Goal: Task Accomplishment & Management: Complete application form

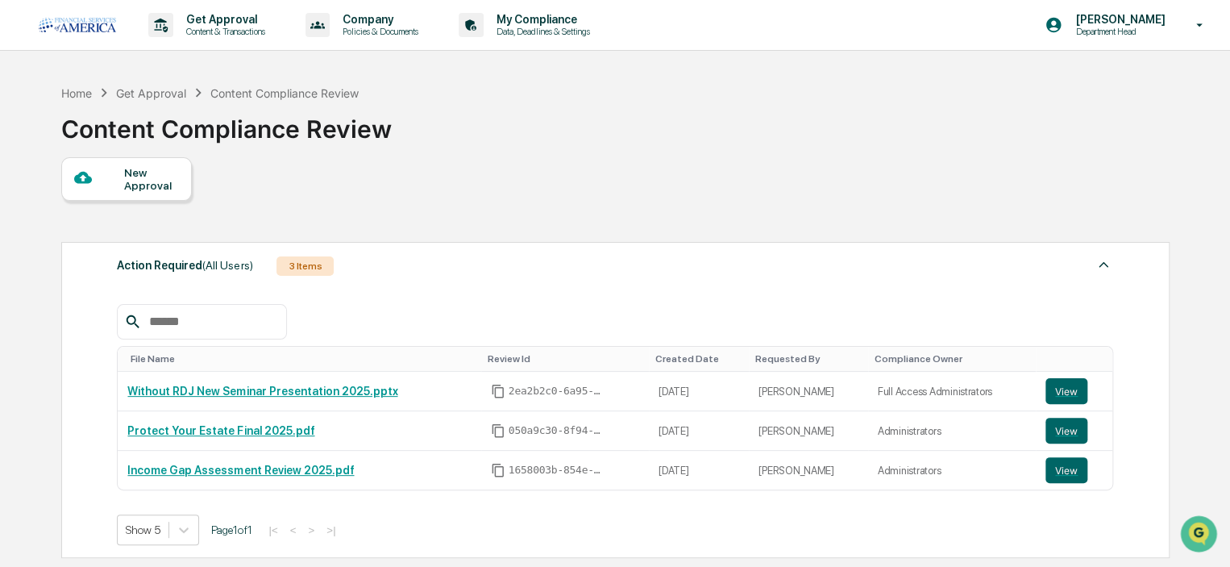
click at [145, 188] on div "New Approval" at bounding box center [151, 179] width 54 height 26
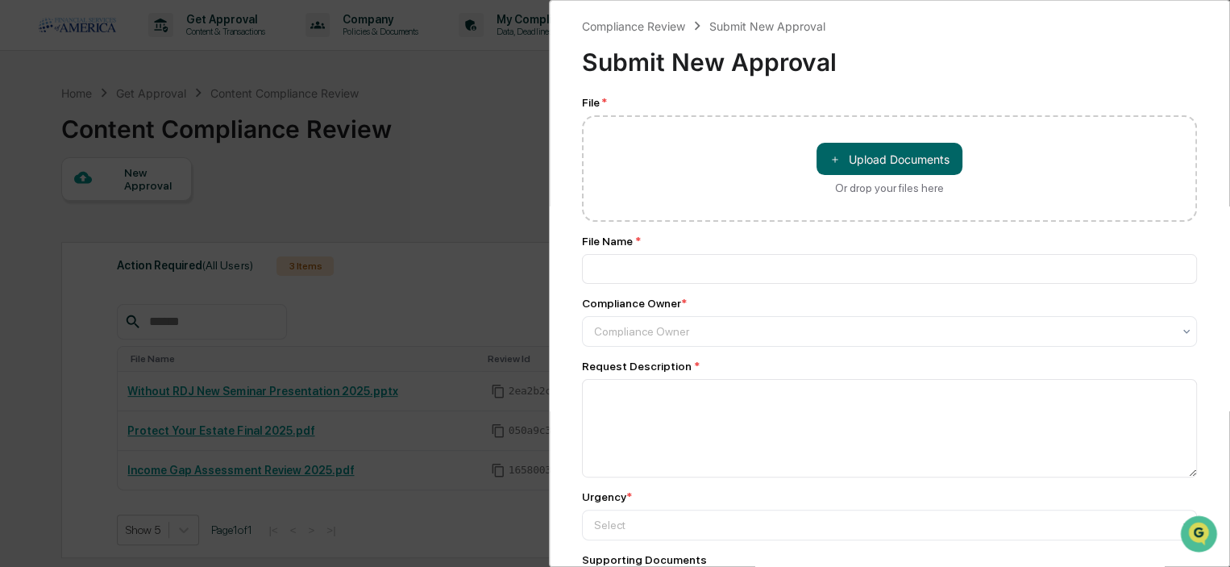
click at [875, 167] on button "＋ Upload Documents" at bounding box center [890, 159] width 146 height 32
click at [845, 148] on button "＋ Upload Documents" at bounding box center [890, 159] width 146 height 32
type input "**********"
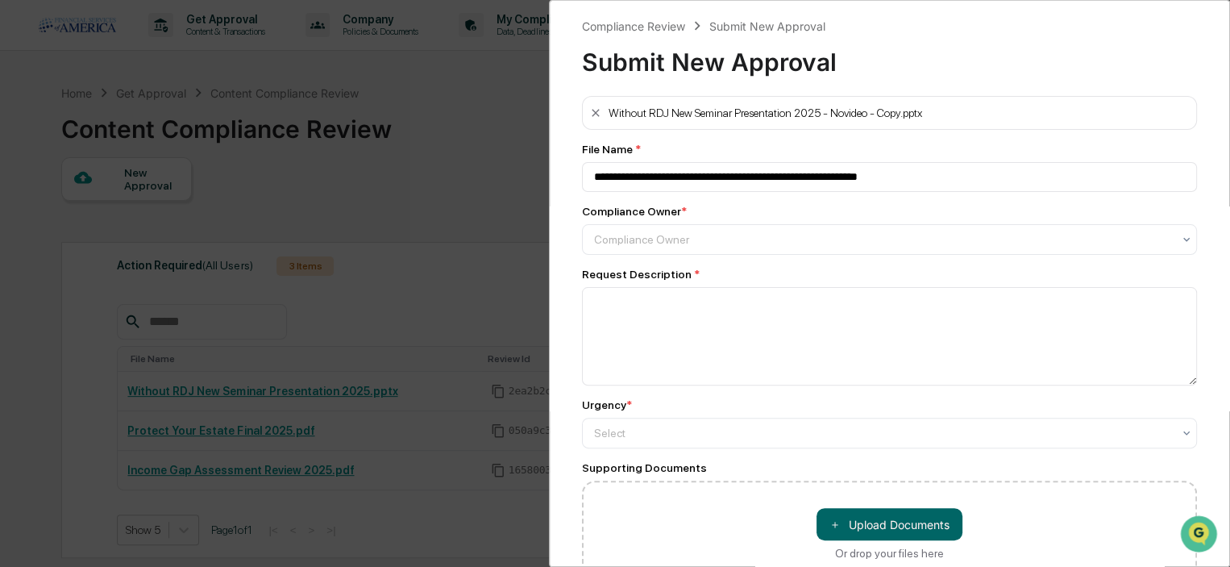
click at [625, 244] on div at bounding box center [883, 239] width 578 height 16
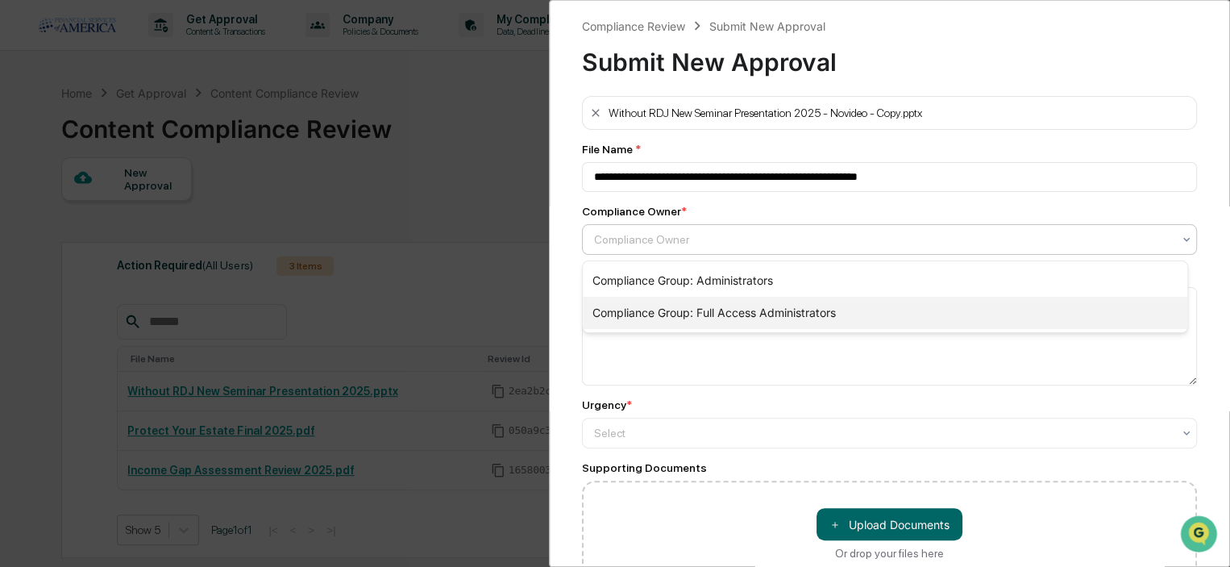
click at [639, 319] on div "Compliance Group: Full Access Administrators" at bounding box center [885, 313] width 605 height 32
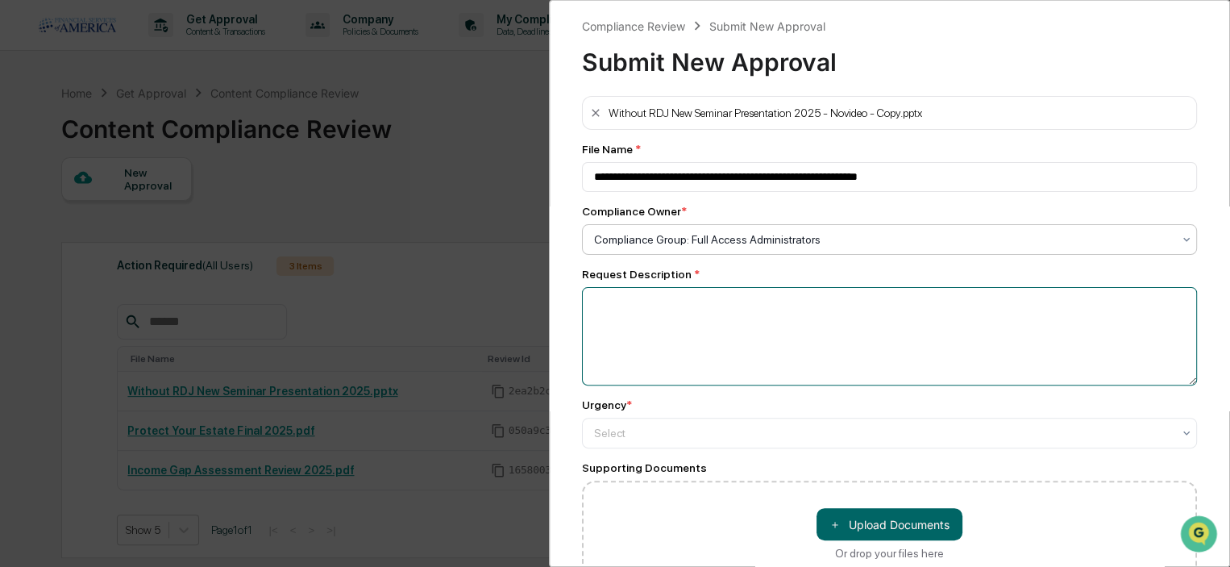
click at [630, 322] on textarea at bounding box center [889, 336] width 615 height 98
type textarea "**********"
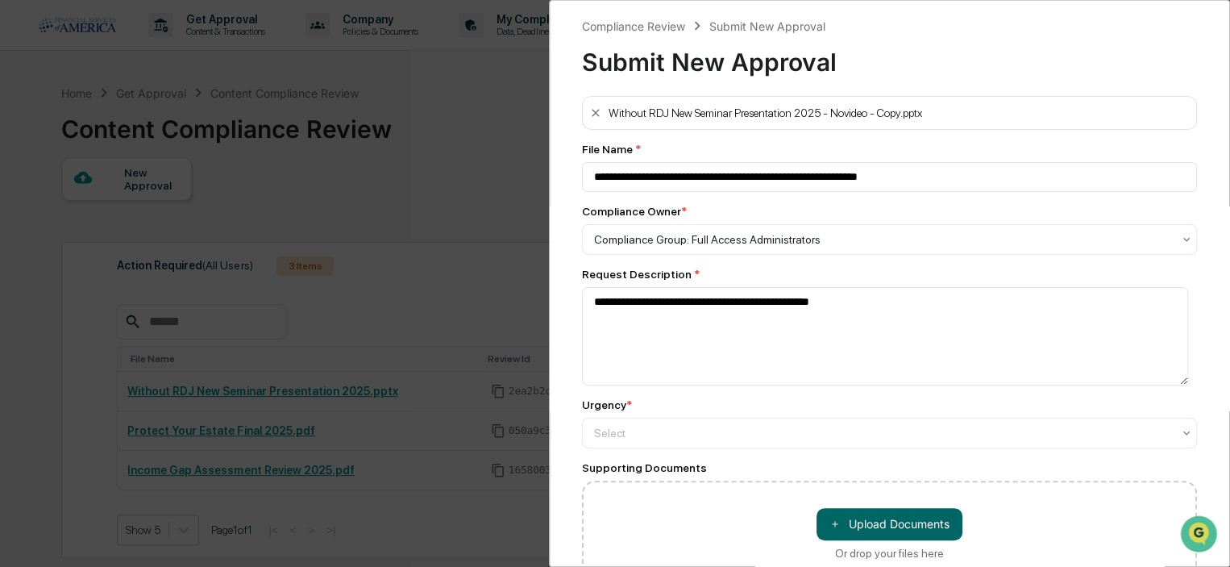
click at [626, 248] on div at bounding box center [883, 239] width 578 height 16
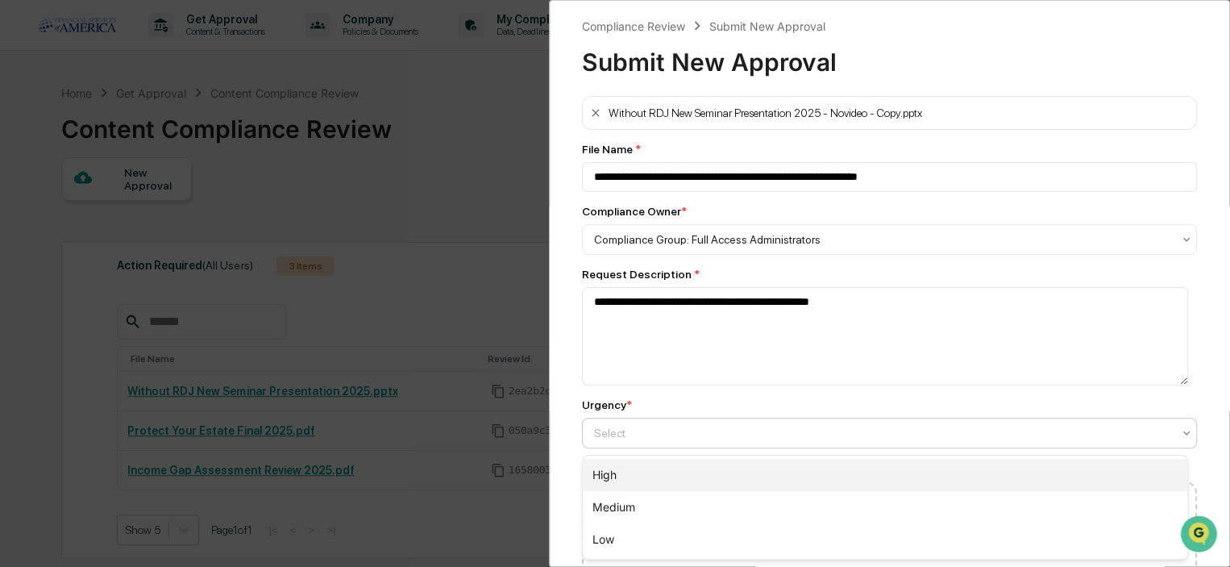
click at [627, 472] on div "High" at bounding box center [885, 475] width 605 height 32
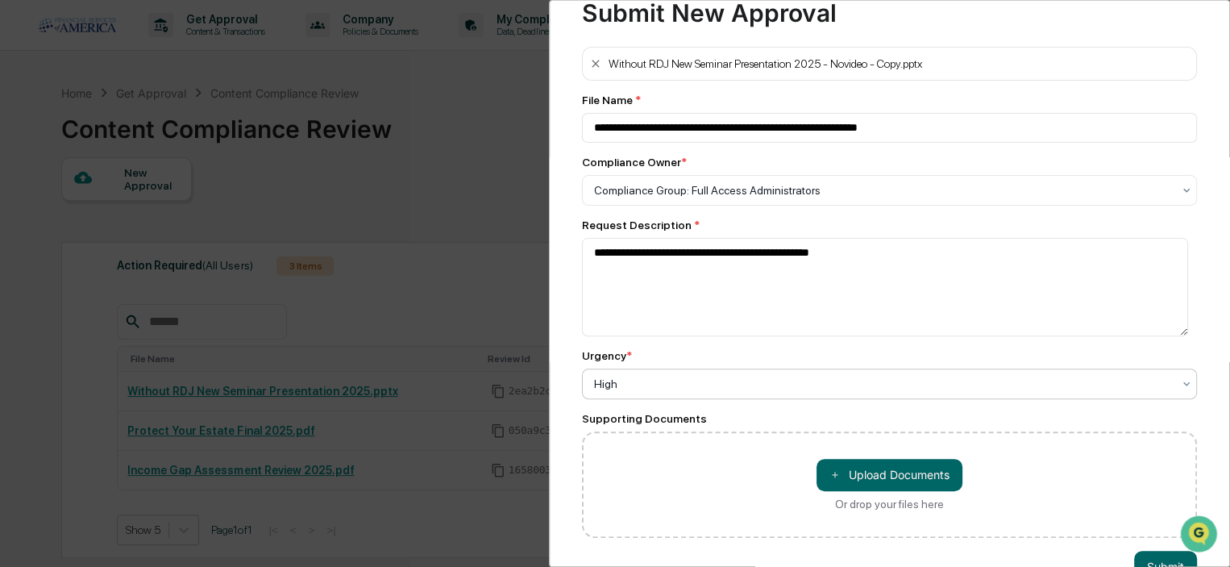
scroll to position [102, 0]
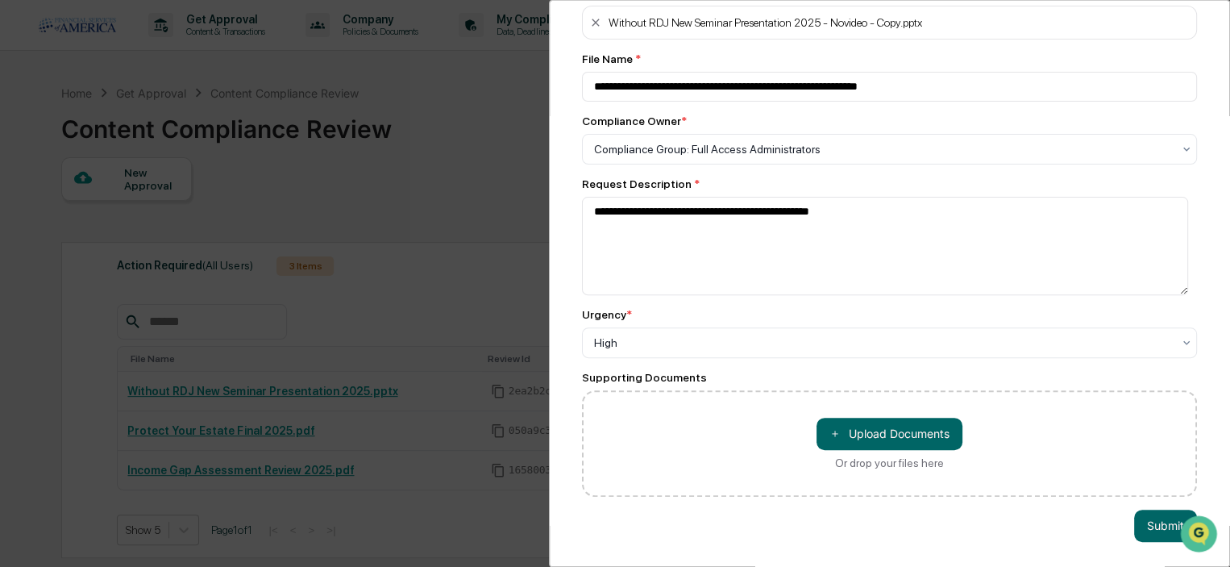
drag, startPoint x: 1159, startPoint y: 514, endPoint x: 1116, endPoint y: 496, distance: 46.3
click at [1159, 514] on button "Submit" at bounding box center [1165, 526] width 63 height 32
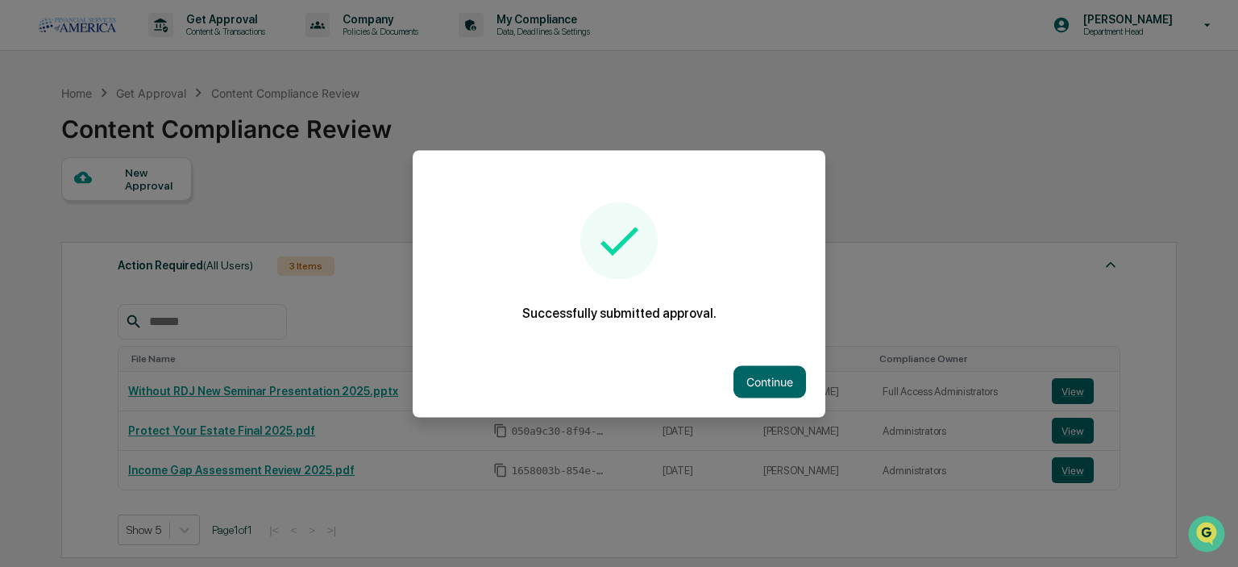
click at [774, 384] on button "Continue" at bounding box center [770, 381] width 73 height 32
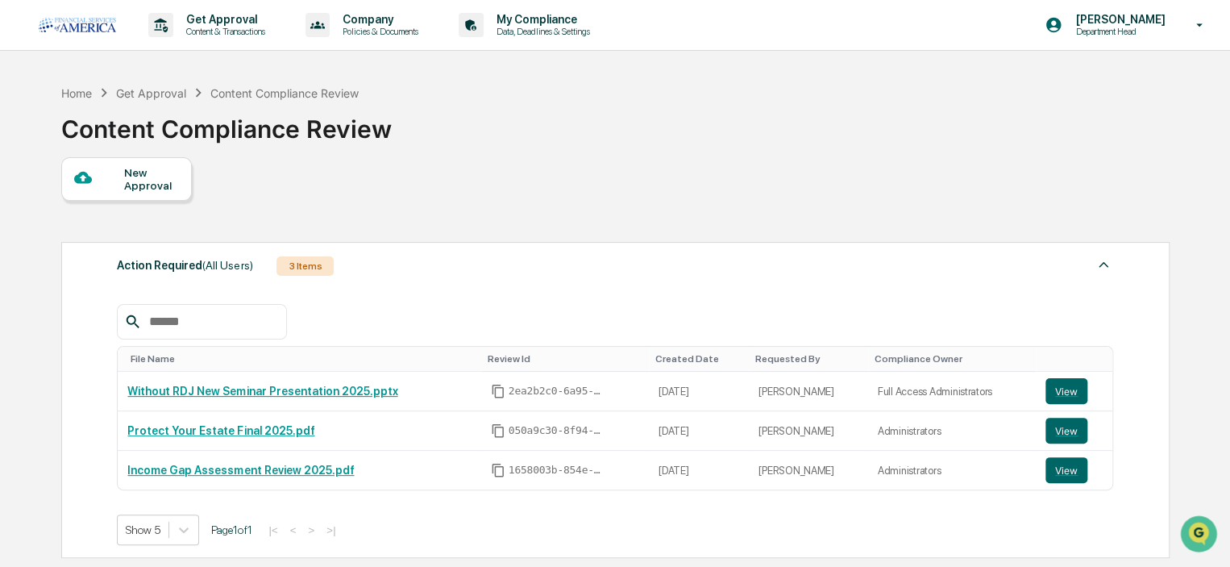
click at [592, 144] on div "Home Get Approval Content Compliance Review Content Compliance Review" at bounding box center [614, 117] width 1107 height 81
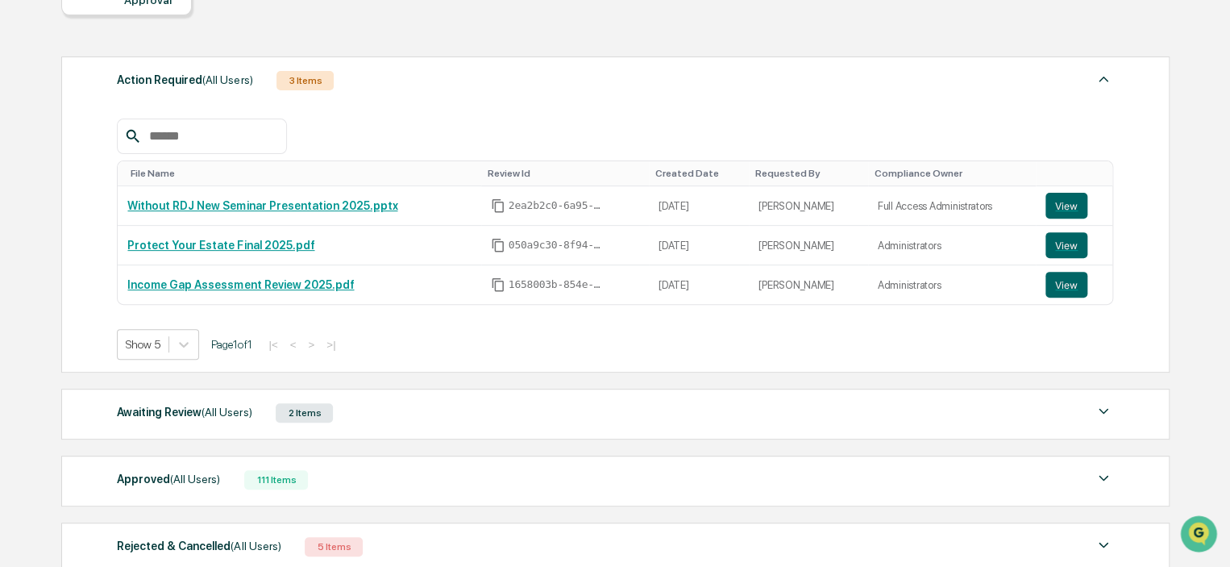
scroll to position [81, 0]
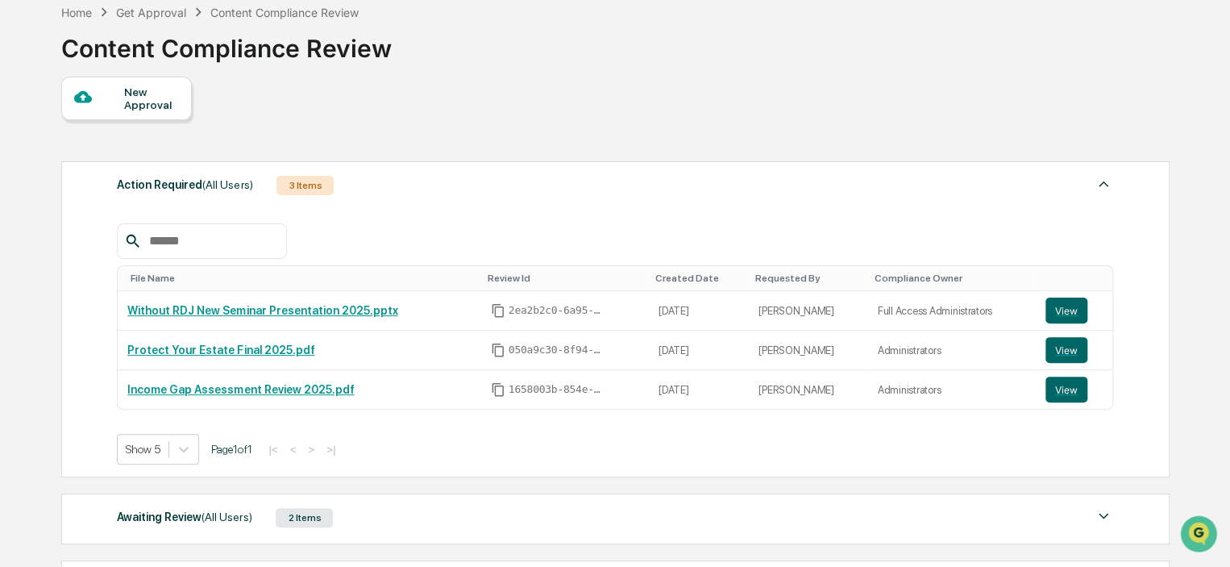
click at [237, 310] on link "Without RDJ New Seminar Presentation 2025.pptx" at bounding box center [262, 310] width 270 height 13
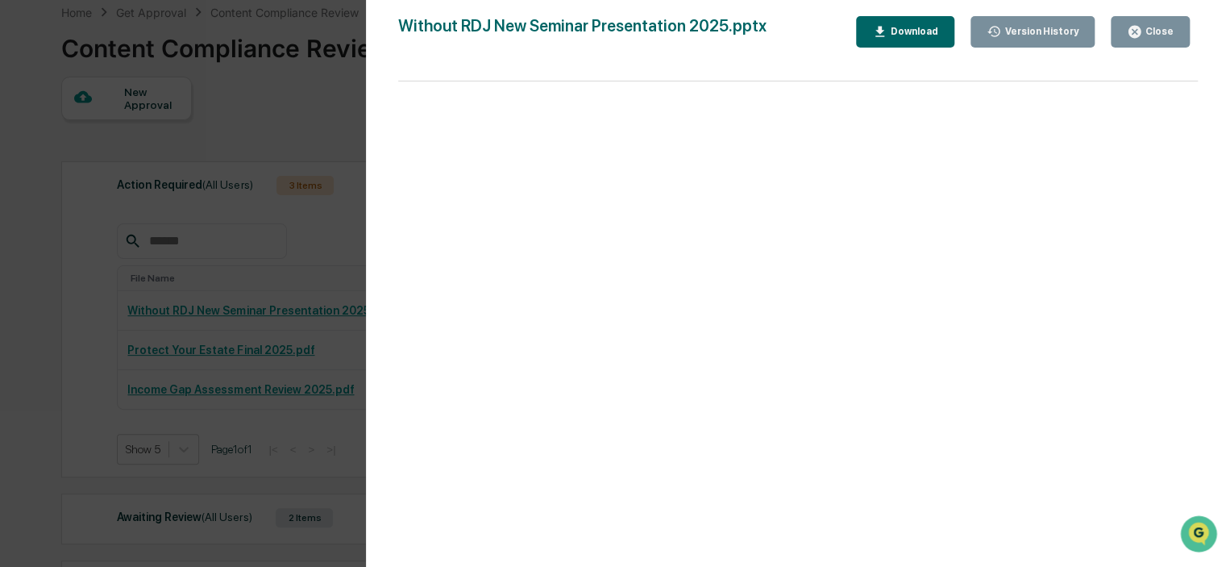
click at [635, 45] on div "Without RDJ New Seminar Presentation 2025.pptx" at bounding box center [582, 31] width 368 height 31
click at [1159, 37] on div "Close" at bounding box center [1157, 31] width 31 height 11
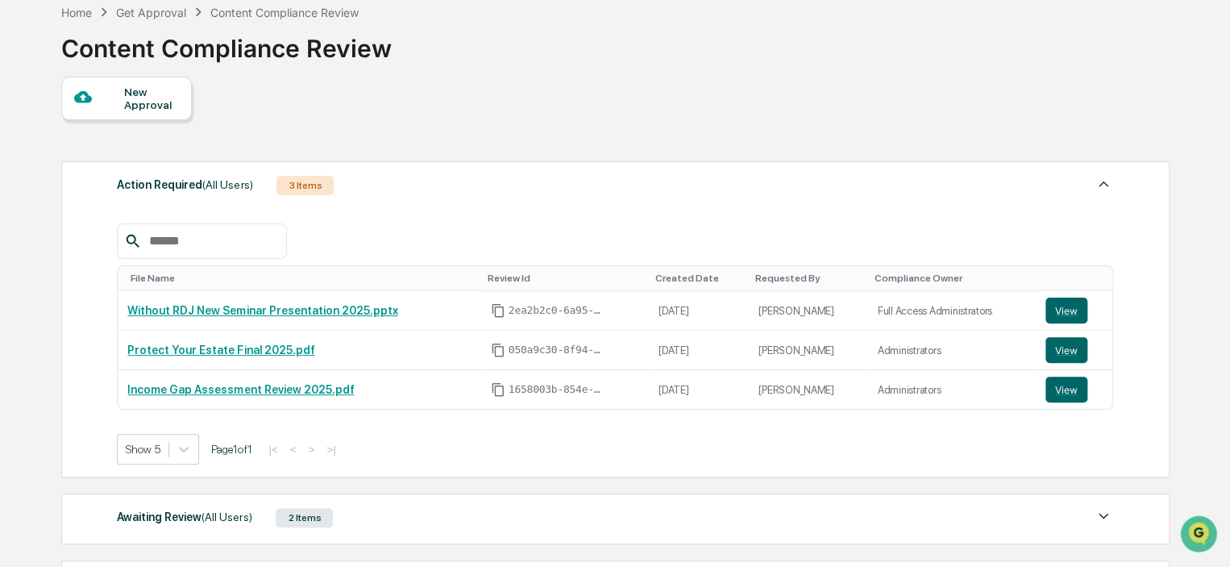
click at [1061, 306] on button "View" at bounding box center [1067, 311] width 42 height 26
